Goal: Navigation & Orientation: Find specific page/section

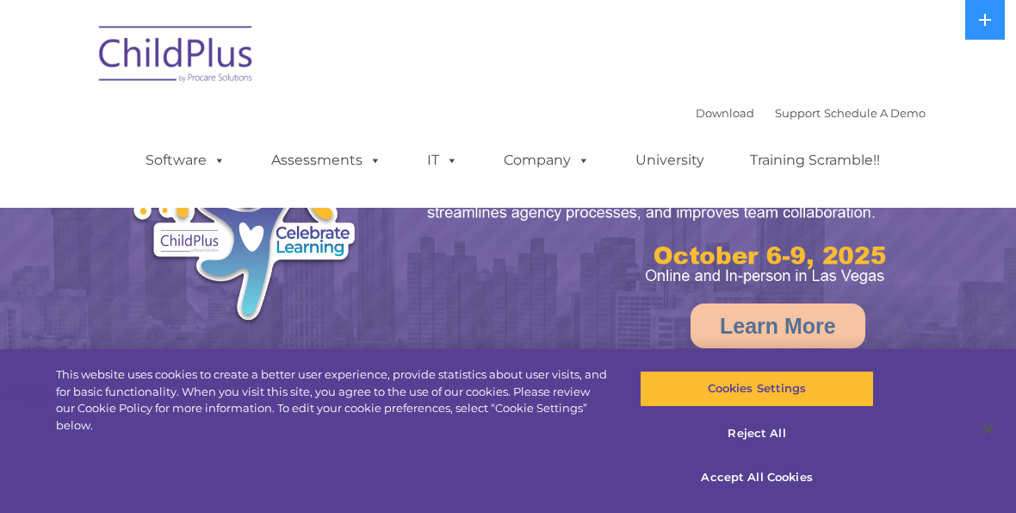
select select "MEDIUM"
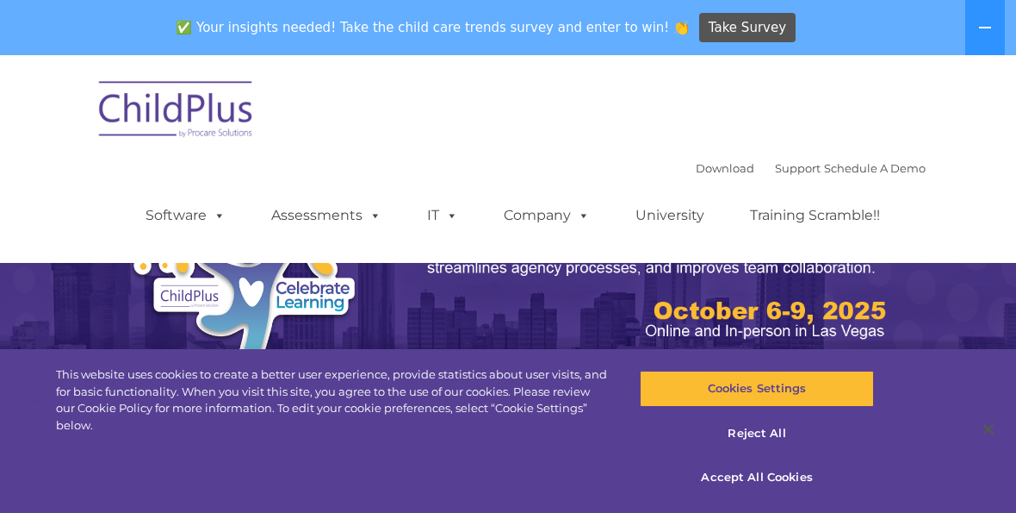
click at [173, 217] on link "Software" at bounding box center [185, 215] width 115 height 34
click at [95, 197] on div "Download Support | Schedule A Demo  MENU MENU Software ChildPlus: The original…" at bounding box center [508, 159] width 836 height 182
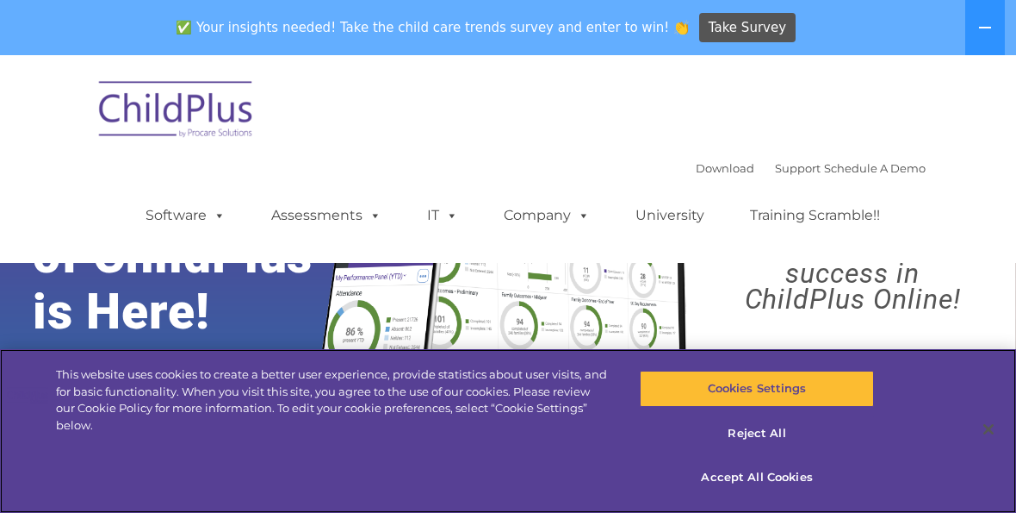
click at [790, 476] on button "Accept All Cookies" at bounding box center [756, 477] width 233 height 36
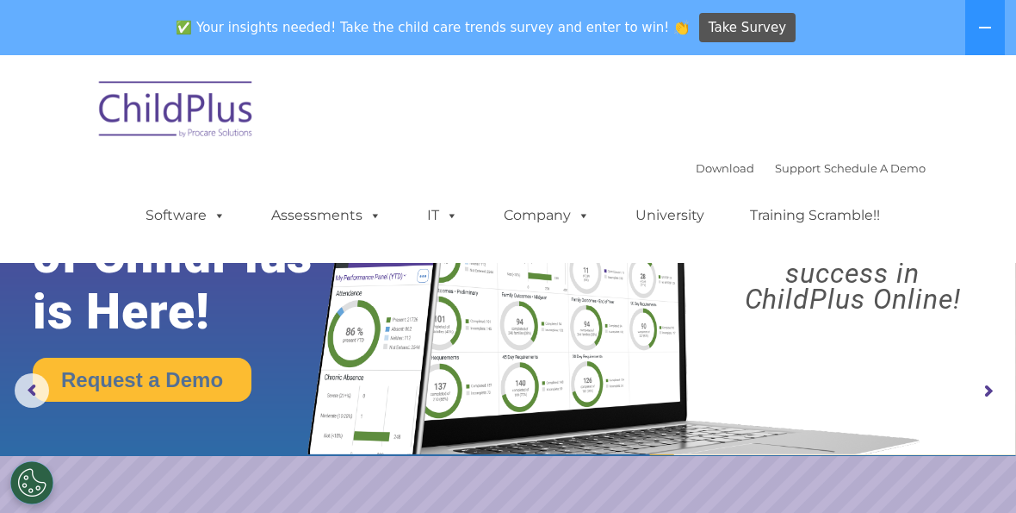
click at [706, 171] on link "Download" at bounding box center [725, 168] width 59 height 14
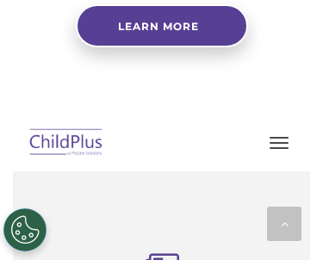
scroll to position [1451, 0]
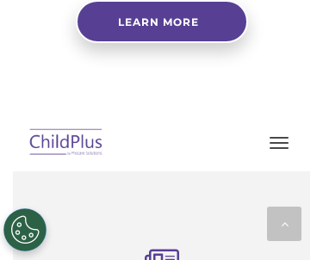
click at [273, 142] on span "button" at bounding box center [279, 143] width 19 height 2
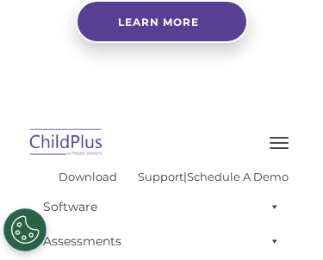
click at [277, 129] on button "button" at bounding box center [279, 143] width 36 height 28
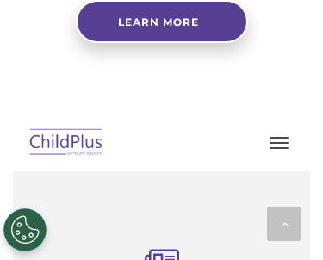
click at [287, 138] on span "button" at bounding box center [279, 138] width 19 height 2
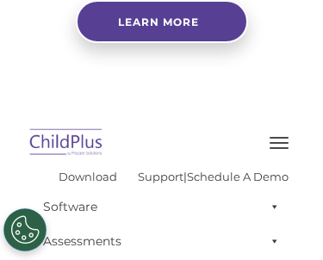
click at [278, 135] on button "button" at bounding box center [279, 143] width 36 height 28
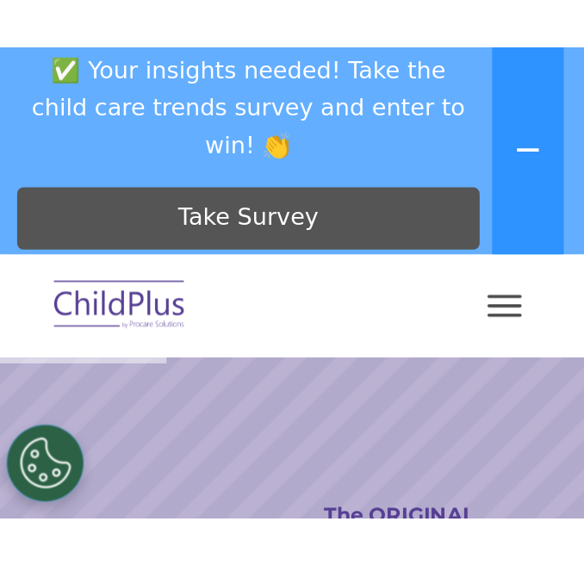
scroll to position [0, 0]
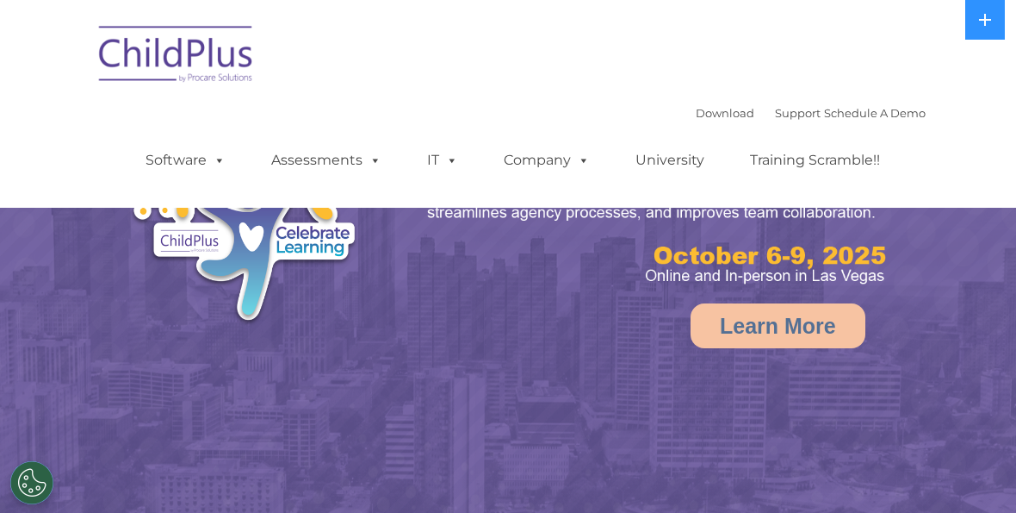
select select "MEDIUM"
